Goal: Task Accomplishment & Management: Manage account settings

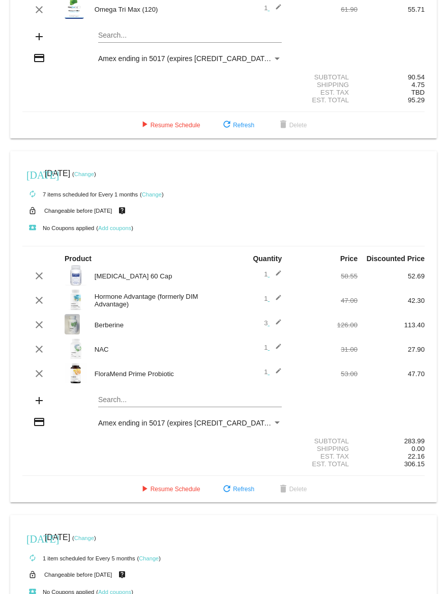
scroll to position [138, 0]
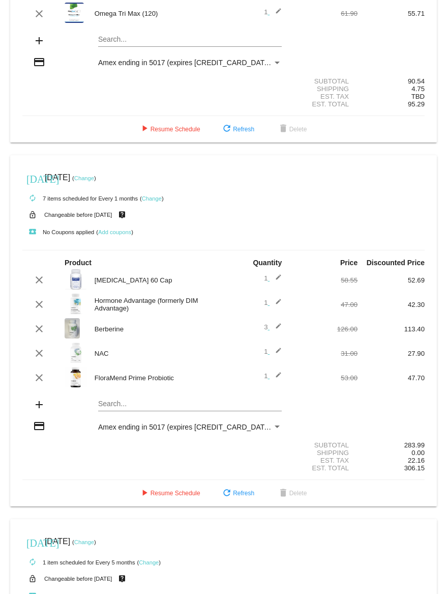
click at [273, 331] on mat-icon "edit" at bounding box center [276, 329] width 12 height 12
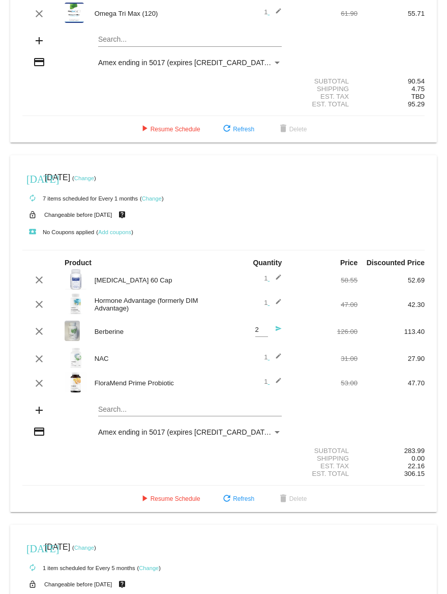
click at [259, 334] on input "2" at bounding box center [262, 330] width 13 height 8
type input "1"
click at [259, 334] on input "1" at bounding box center [262, 330] width 13 height 8
click at [39, 361] on mat-icon "clear" at bounding box center [39, 359] width 12 height 12
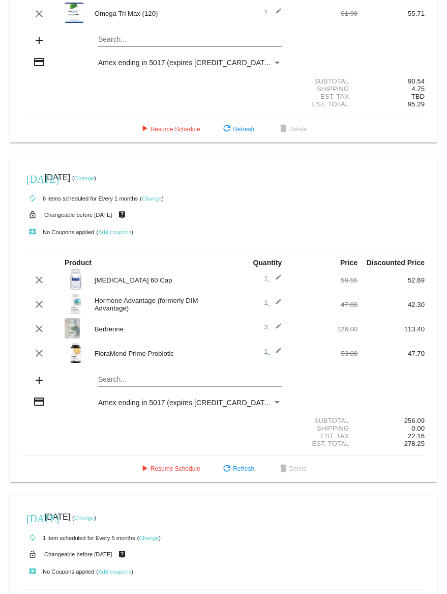
click at [134, 384] on mat-card "[DATE] [DATE] ( Change ) autorenew 6 items scheduled for Every 1 months ( Chang…" at bounding box center [223, 318] width 427 height 327
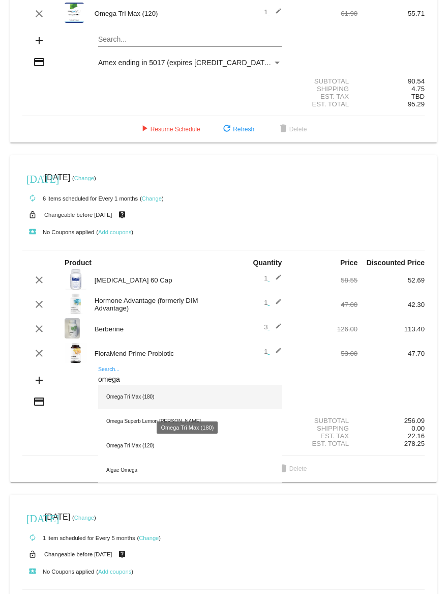
type input "omega"
click at [136, 399] on div "Omega Tri Max (180)" at bounding box center [190, 397] width 184 height 24
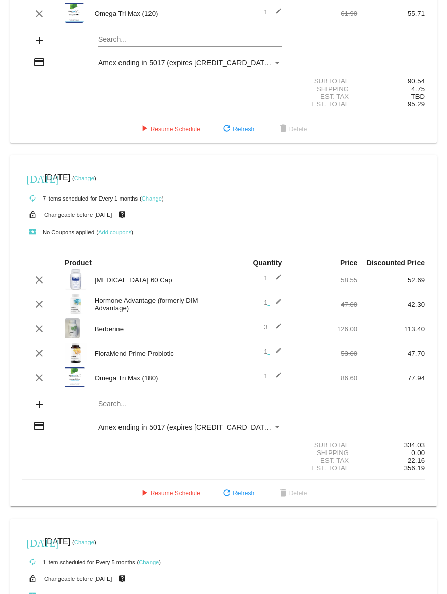
click at [275, 329] on mat-icon "edit" at bounding box center [276, 329] width 12 height 12
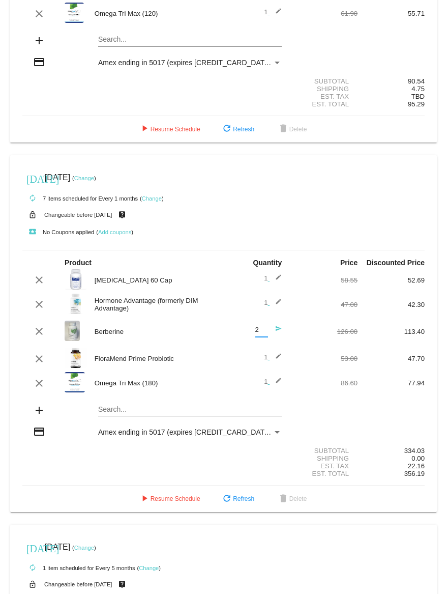
click at [259, 334] on input "2" at bounding box center [262, 330] width 13 height 8
type input "1"
click at [259, 334] on input "1" at bounding box center [262, 330] width 13 height 8
click at [306, 402] on mat-card-content "Product Quantity Price Discounted Price clear [MEDICAL_DATA] 60 Cap 1 edit 58.5…" at bounding box center [223, 368] width 403 height 236
click at [273, 333] on mat-icon "send" at bounding box center [276, 331] width 12 height 12
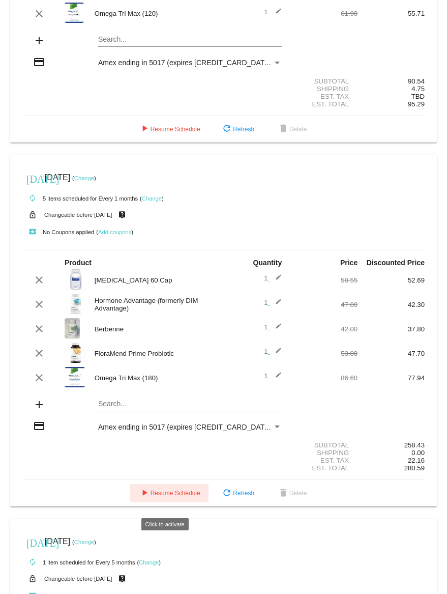
click at [157, 497] on span "play_arrow Resume Schedule" at bounding box center [169, 493] width 62 height 7
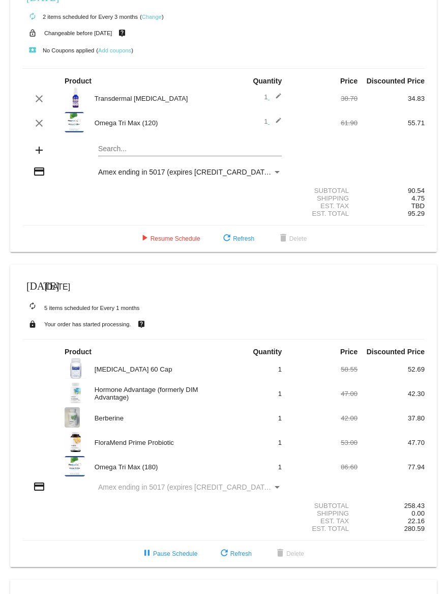
scroll to position [0, 0]
